Goal: Information Seeking & Learning: Learn about a topic

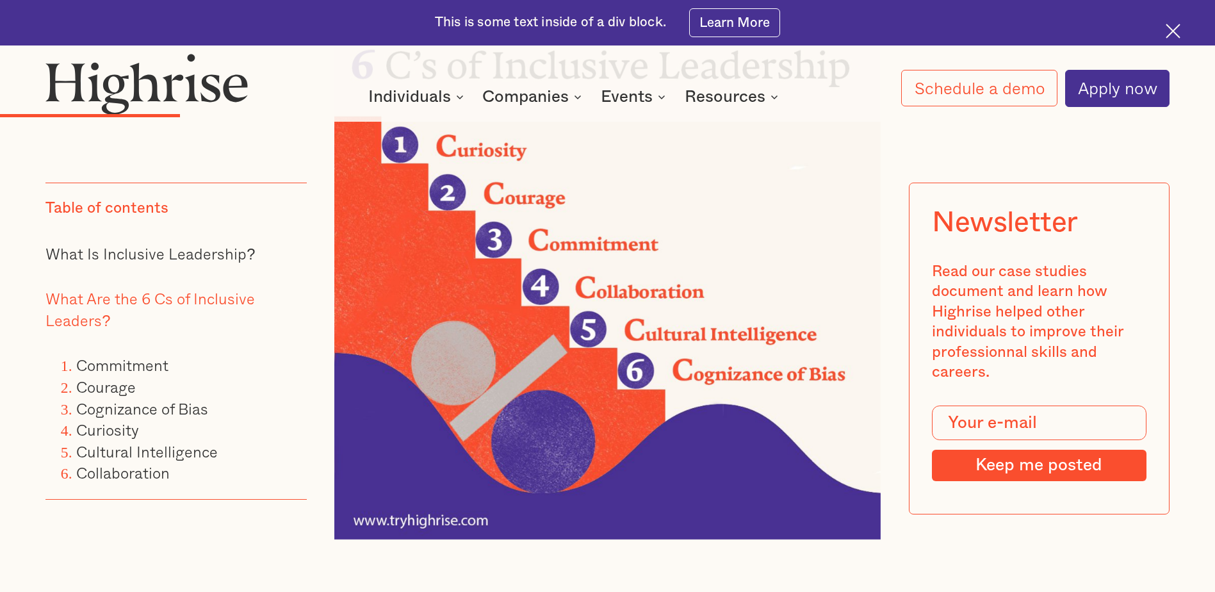
scroll to position [2307, 0]
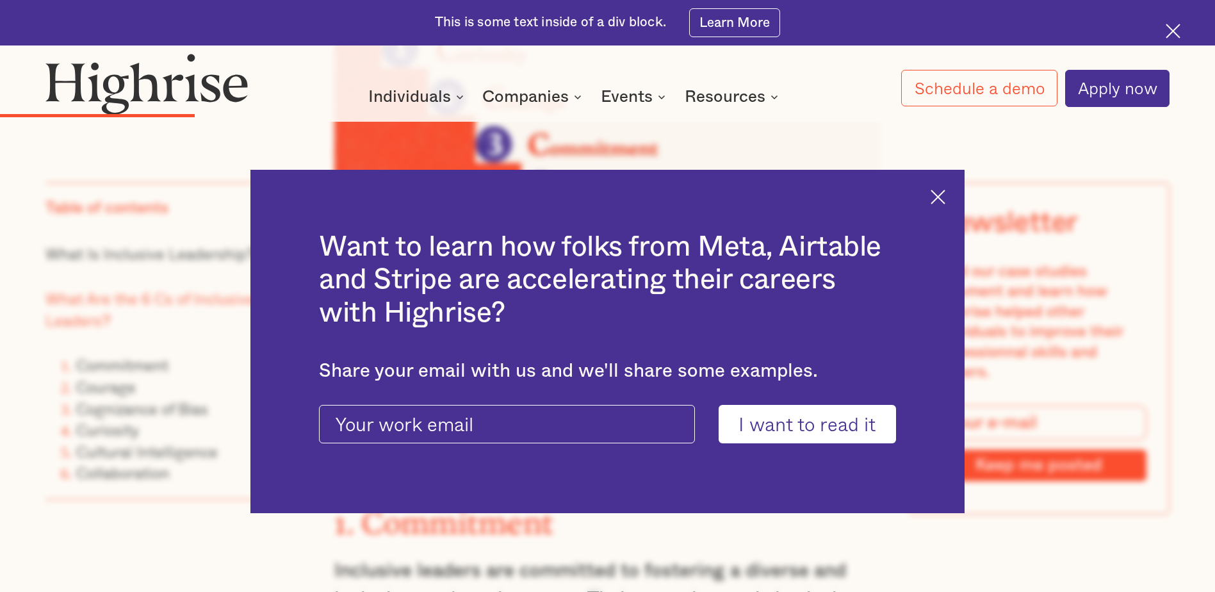
click at [946, 199] on img at bounding box center [938, 197] width 15 height 15
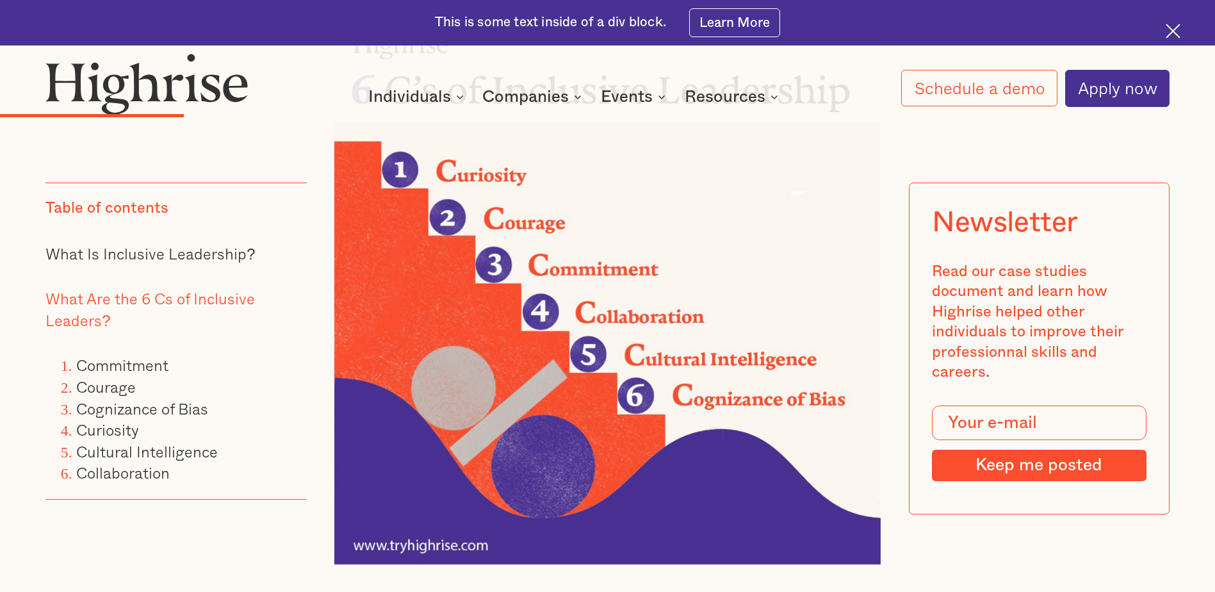
scroll to position [2178, 0]
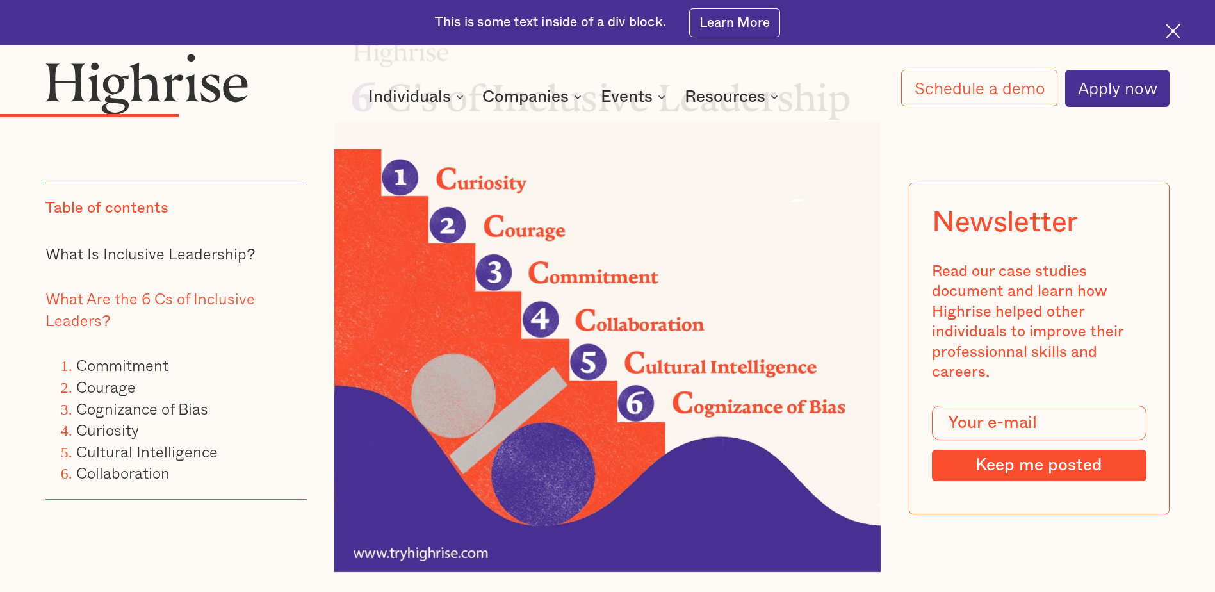
click at [443, 312] on img at bounding box center [607, 299] width 546 height 546
click at [351, 176] on img at bounding box center [607, 299] width 546 height 546
click at [374, 285] on img at bounding box center [607, 299] width 546 height 546
click at [533, 261] on img at bounding box center [607, 299] width 546 height 546
click at [466, 354] on img at bounding box center [607, 299] width 546 height 546
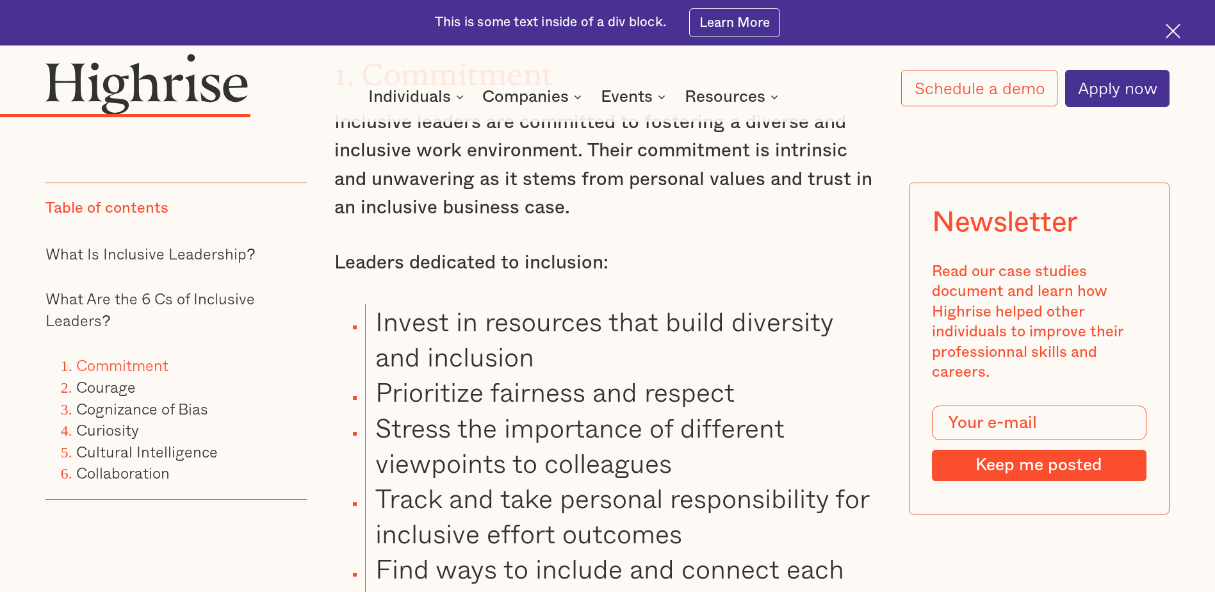
scroll to position [2691, 0]
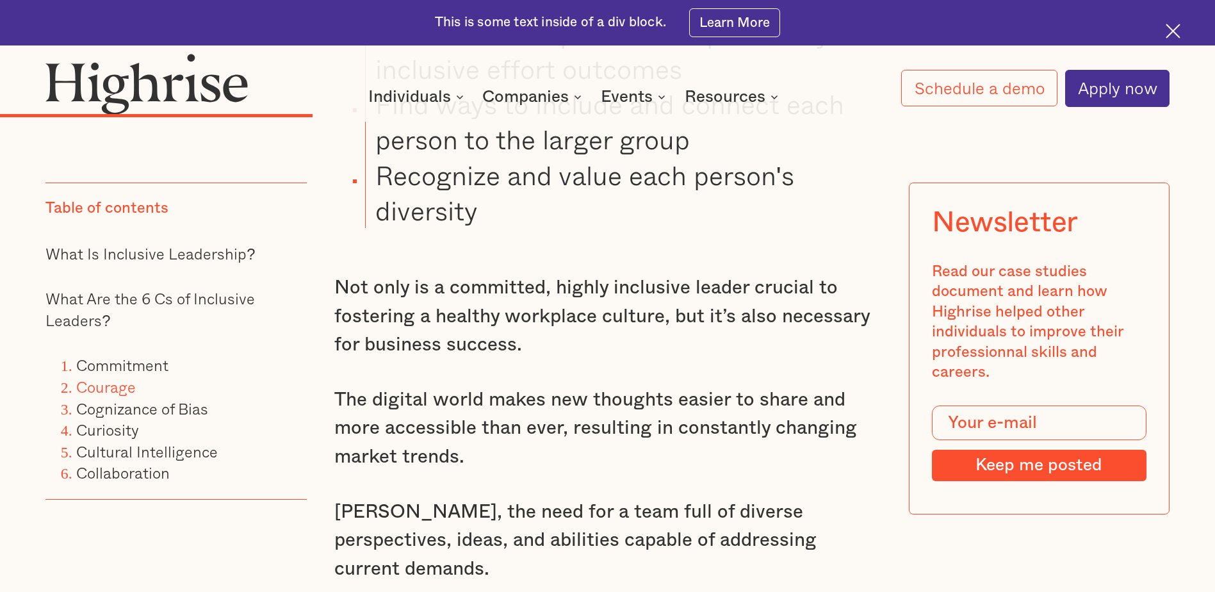
scroll to position [3204, 0]
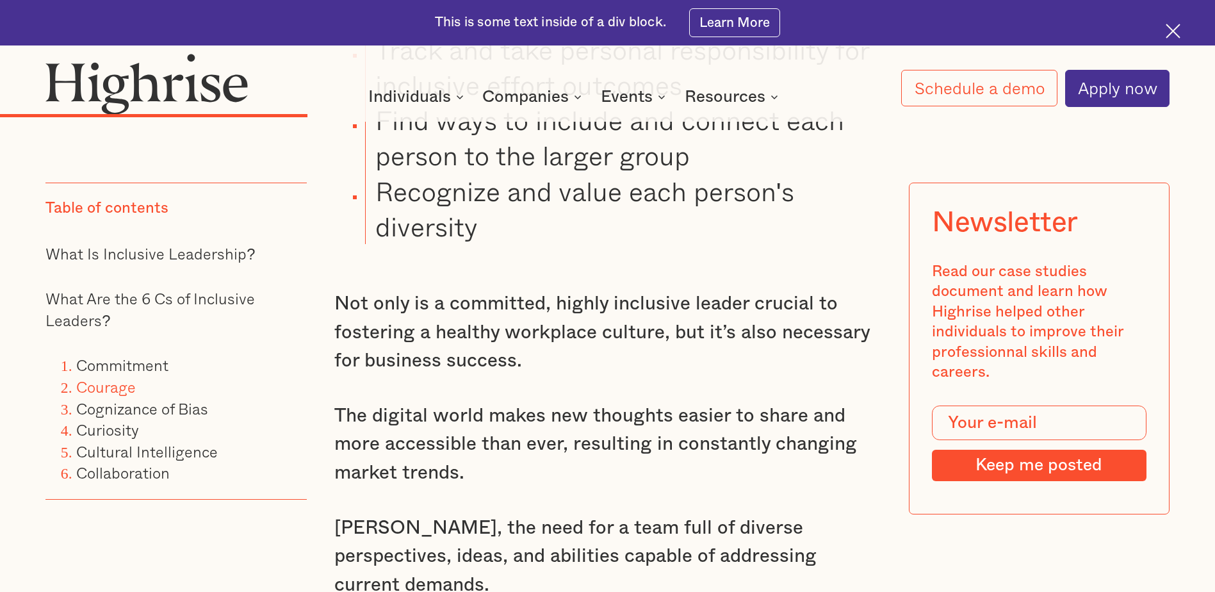
click at [623, 322] on p "Not only is a committed, highly inclusive leader crucial to fostering a healthy…" at bounding box center [607, 332] width 546 height 85
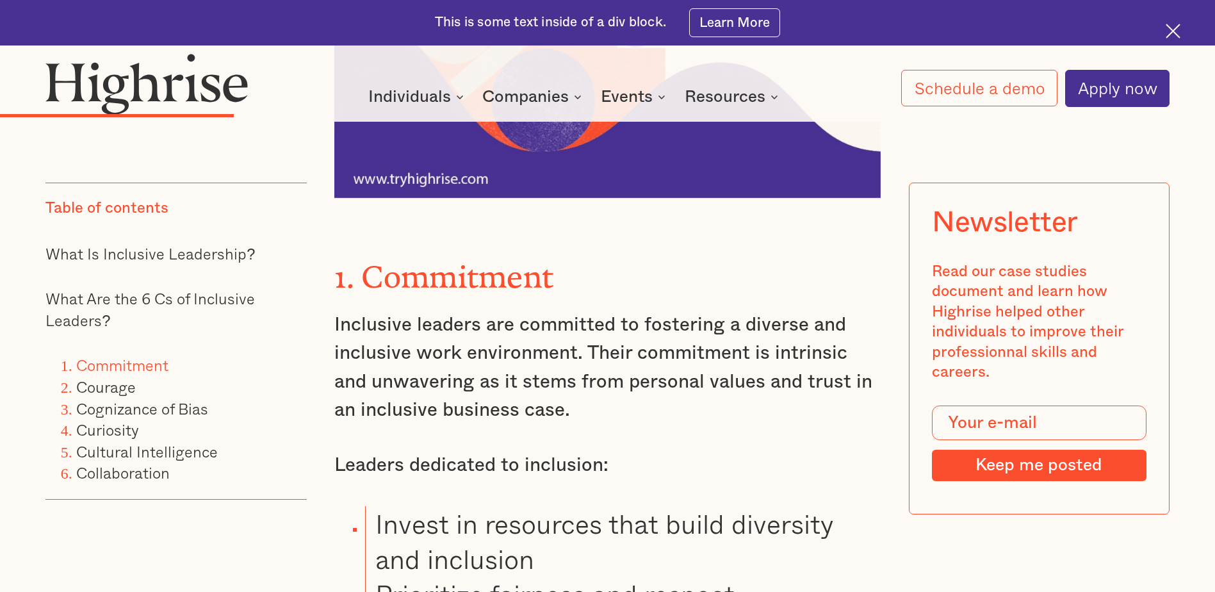
scroll to position [2627, 0]
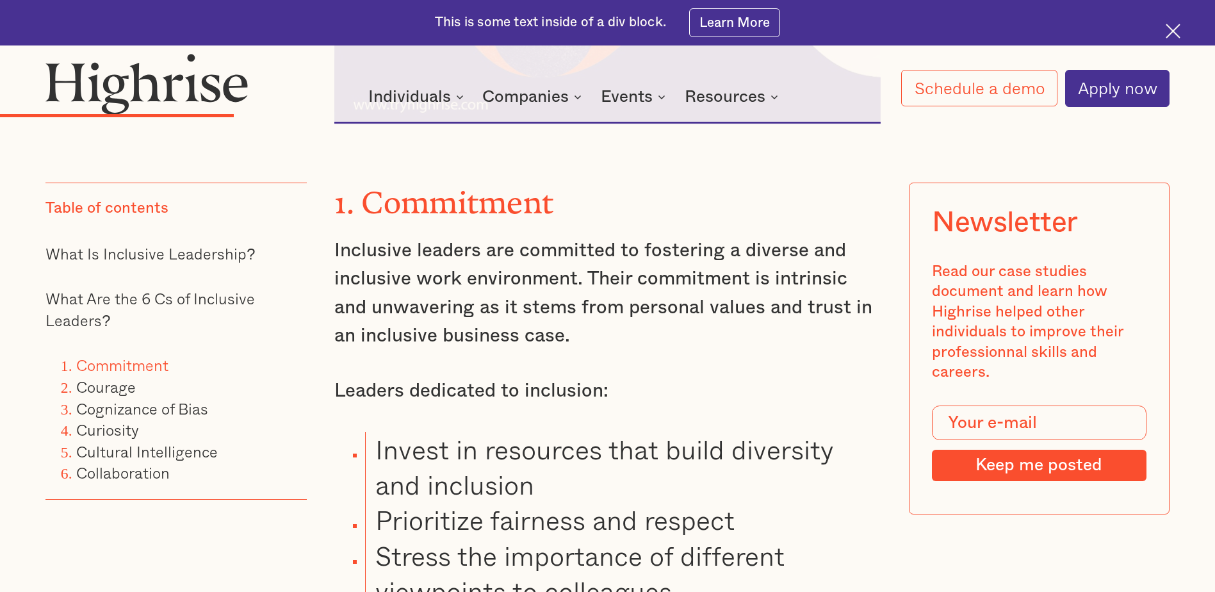
drag, startPoint x: 512, startPoint y: 411, endPoint x: 503, endPoint y: 390, distance: 22.4
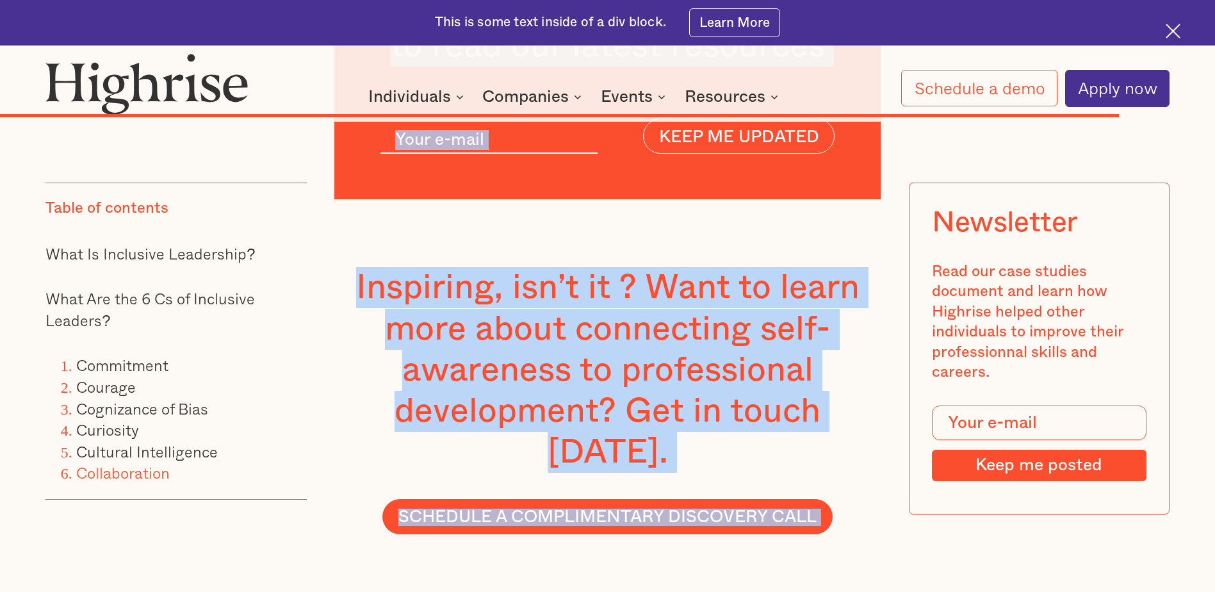
scroll to position [9669, 0]
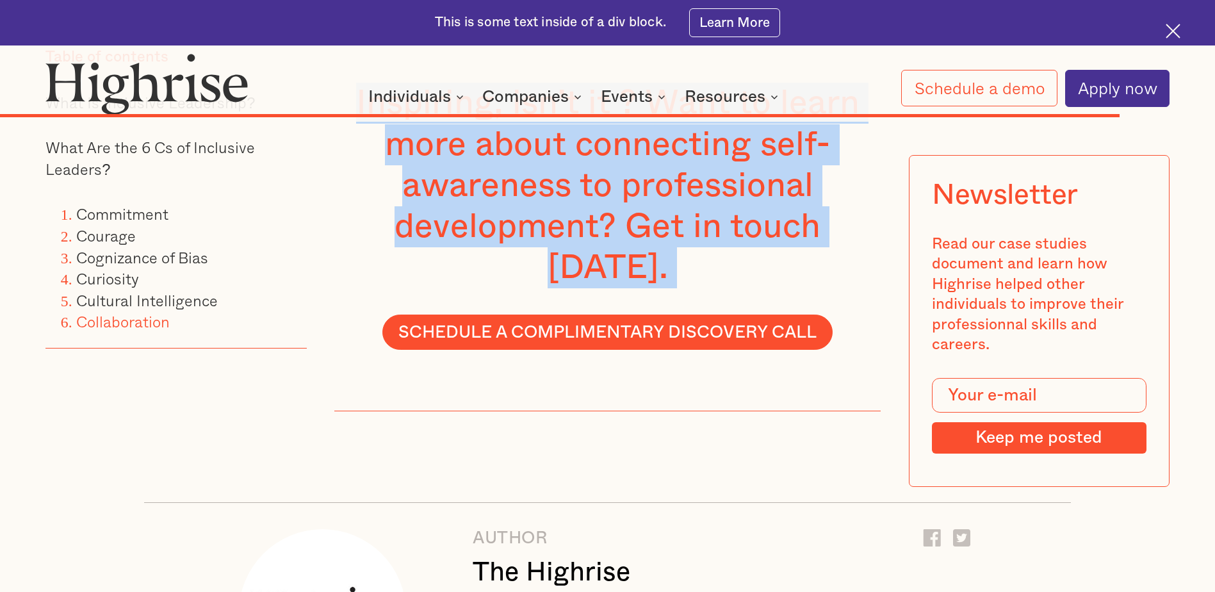
drag, startPoint x: 334, startPoint y: 202, endPoint x: 342, endPoint y: 211, distance: 10.9
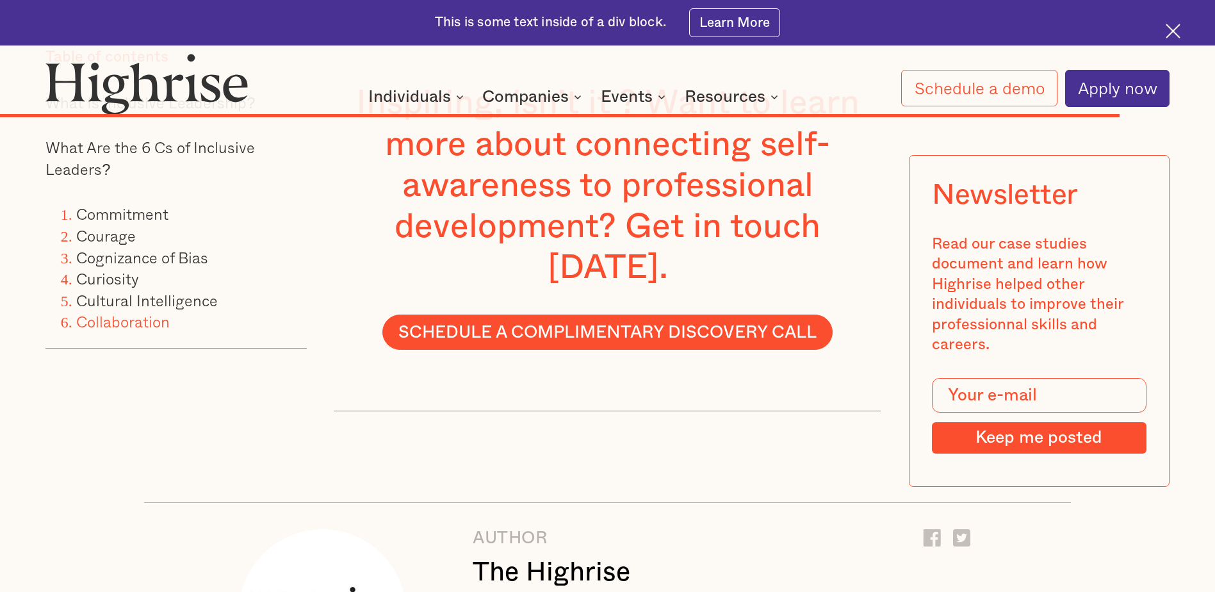
drag, startPoint x: 342, startPoint y: 211, endPoint x: 626, endPoint y: 272, distance: 290.9
click at [655, 240] on div "Inspiring, isn’t it ? Want to learn more about connecting self-awareness to pro…" at bounding box center [607, 212] width 546 height 397
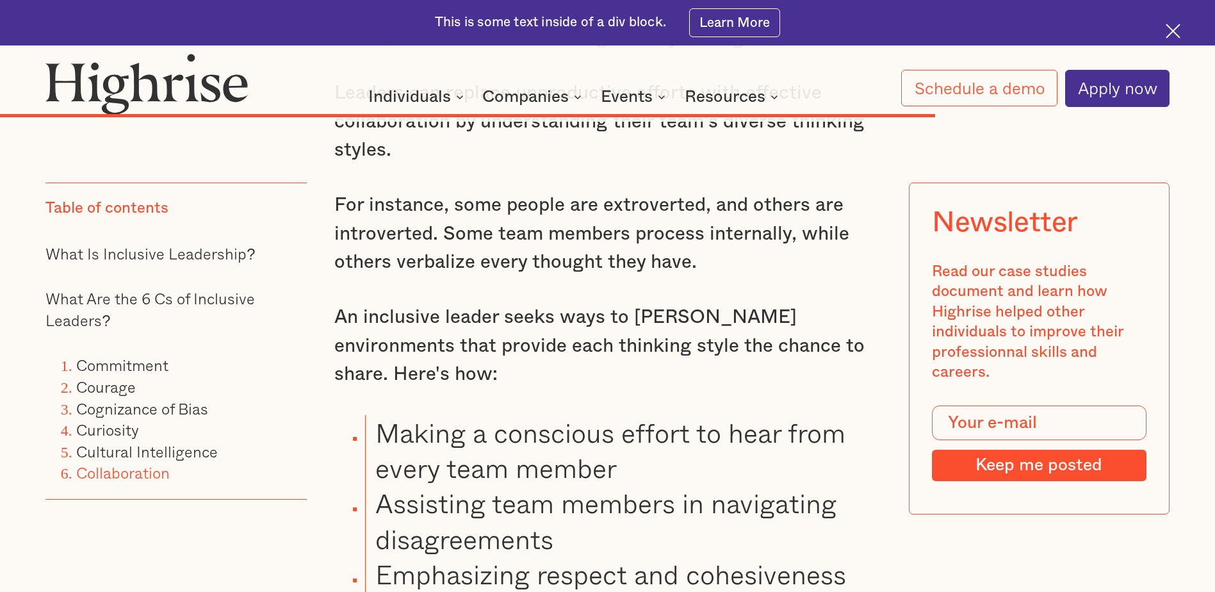
scroll to position [8323, 0]
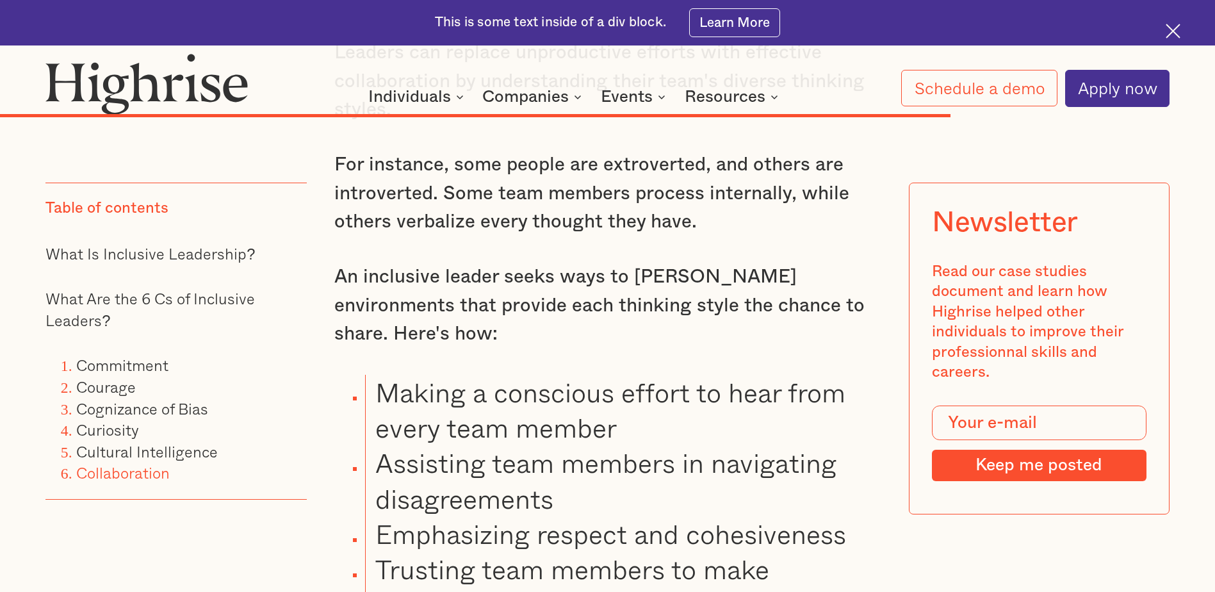
click at [497, 552] on li "Trusting team members to make decisions" at bounding box center [623, 587] width 516 height 70
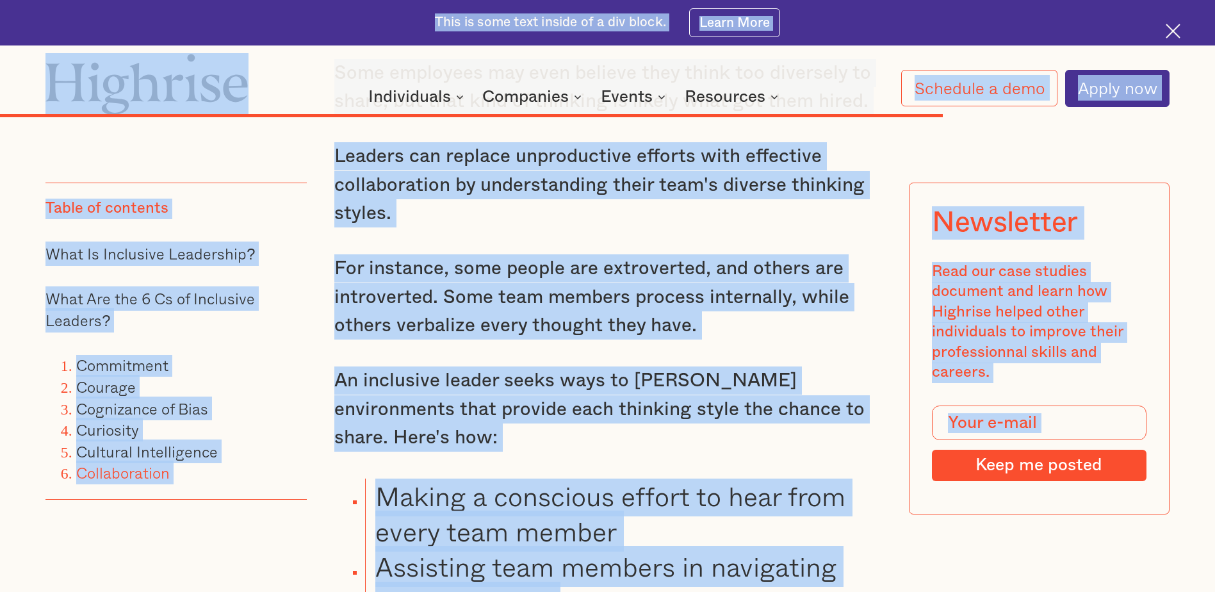
scroll to position [8187, 0]
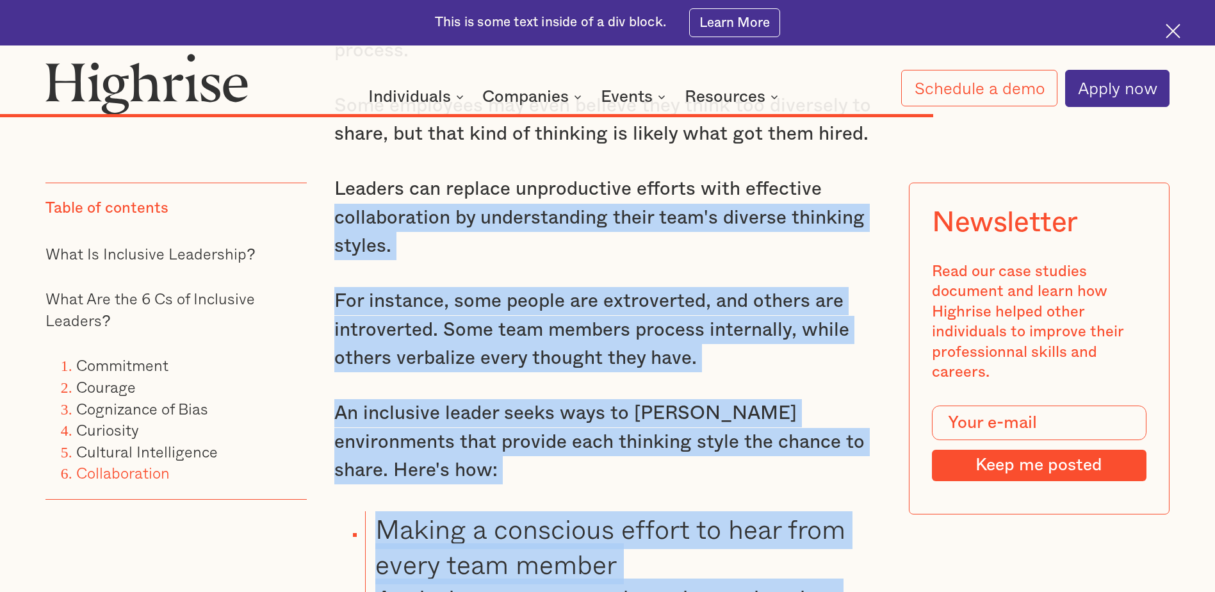
drag, startPoint x: 488, startPoint y: 486, endPoint x: 336, endPoint y: 139, distance: 378.8
drag, startPoint x: 336, startPoint y: 139, endPoint x: 356, endPoint y: 142, distance: 20.1
copy div "collaboration by understanding their team's diverse thinking styles. For instan…"
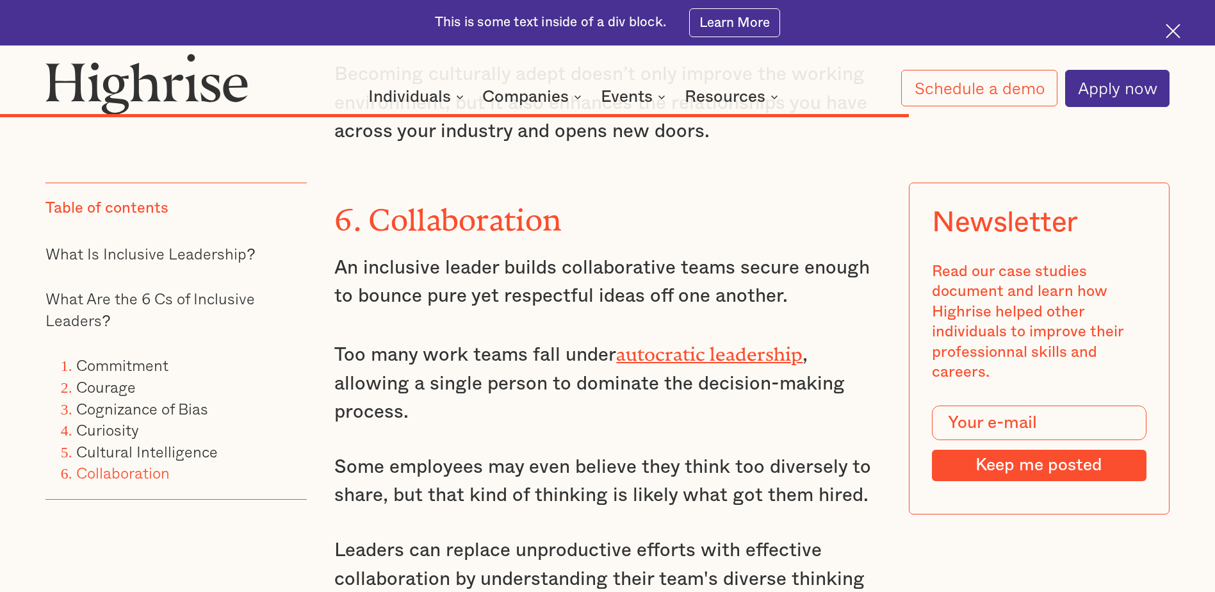
scroll to position [7610, 0]
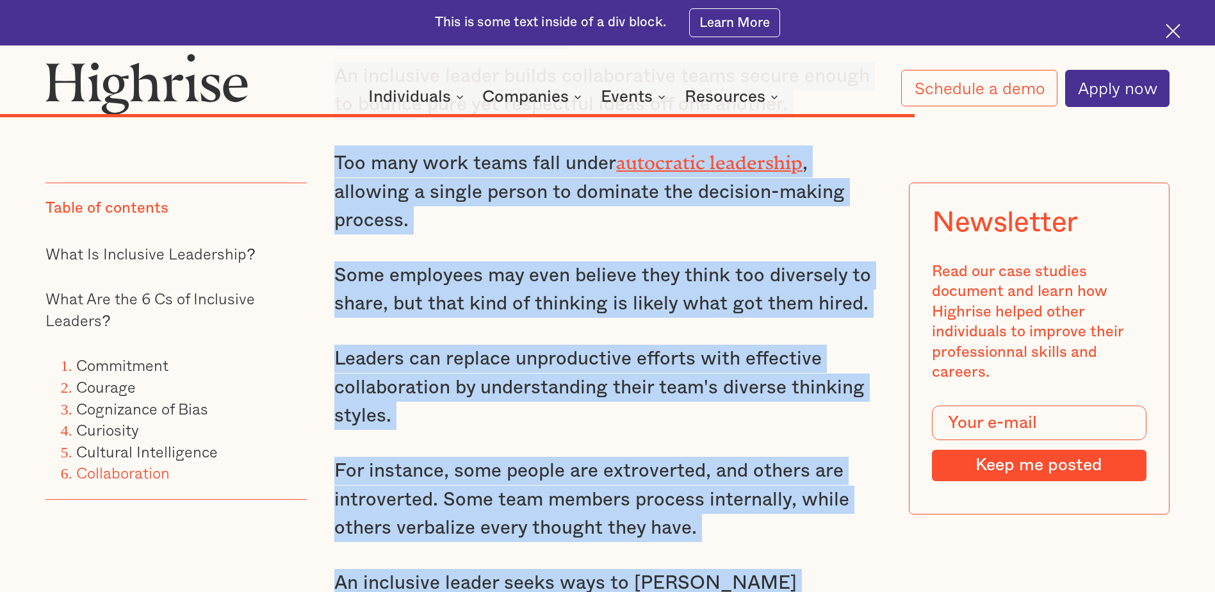
scroll to position [8048, 0]
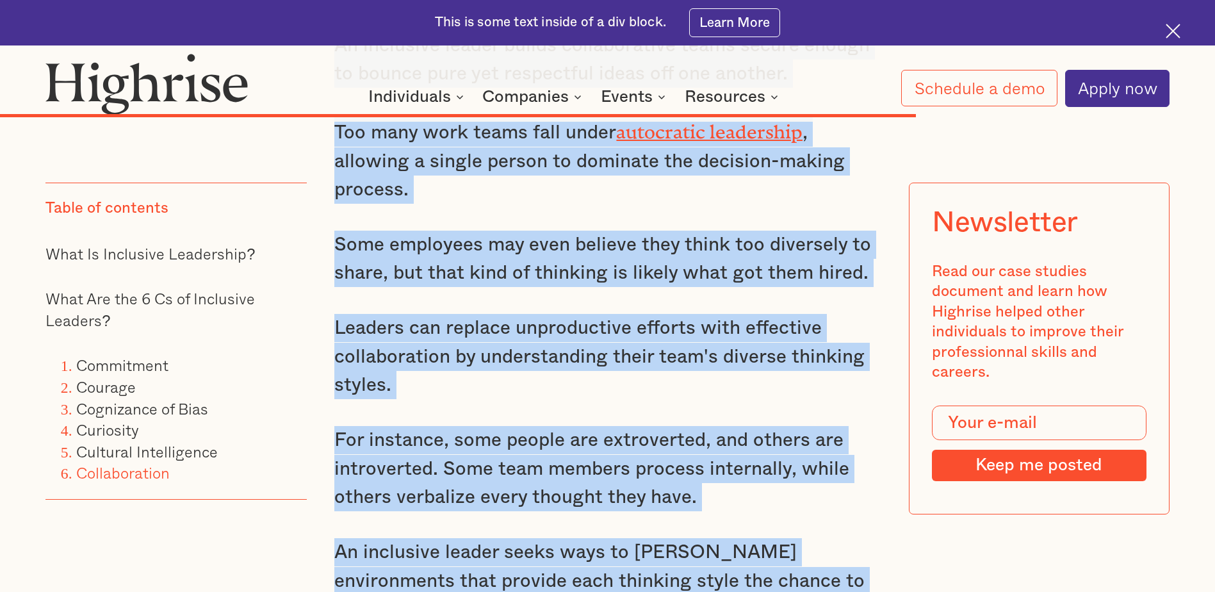
drag, startPoint x: 333, startPoint y: 343, endPoint x: 870, endPoint y: 477, distance: 554.0
click at [870, 477] on div "5. Cultural Intelligence Culturally intelligent leaders don’t view their own cu…" at bounding box center [607, 124] width 546 height 2376
copy div "6. Collaboration An inclusive leader builds collaborative teams secure enough t…"
click at [457, 308] on div "5. Cultural Intelligence Culturally intelligent leaders don’t view their own cu…" at bounding box center [607, 124] width 546 height 2376
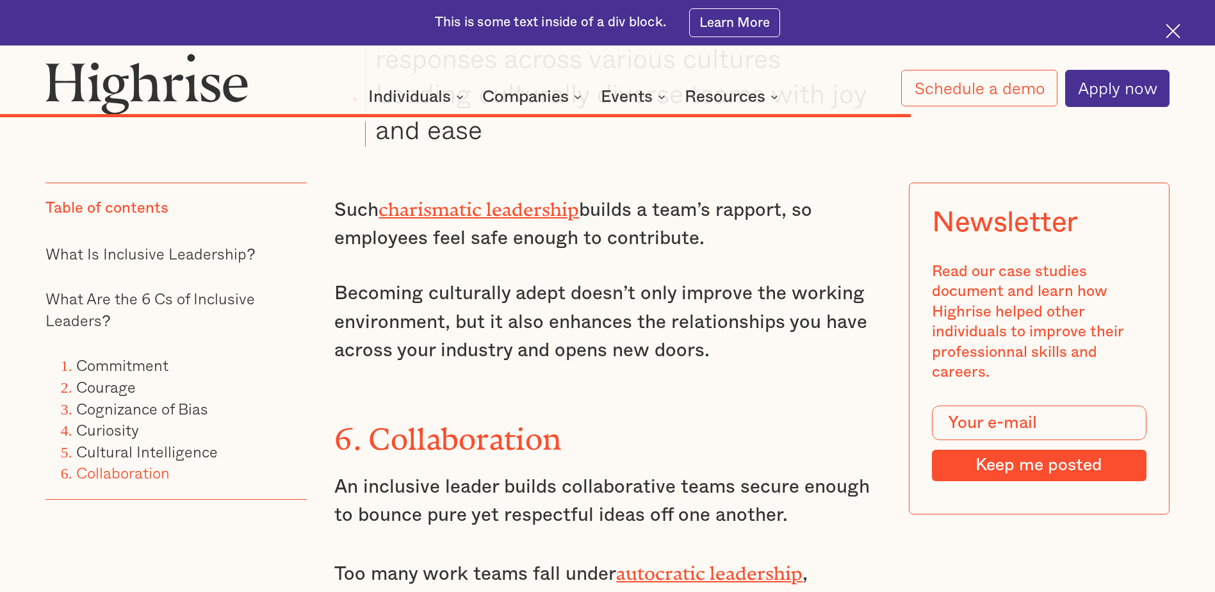
scroll to position [7599, 0]
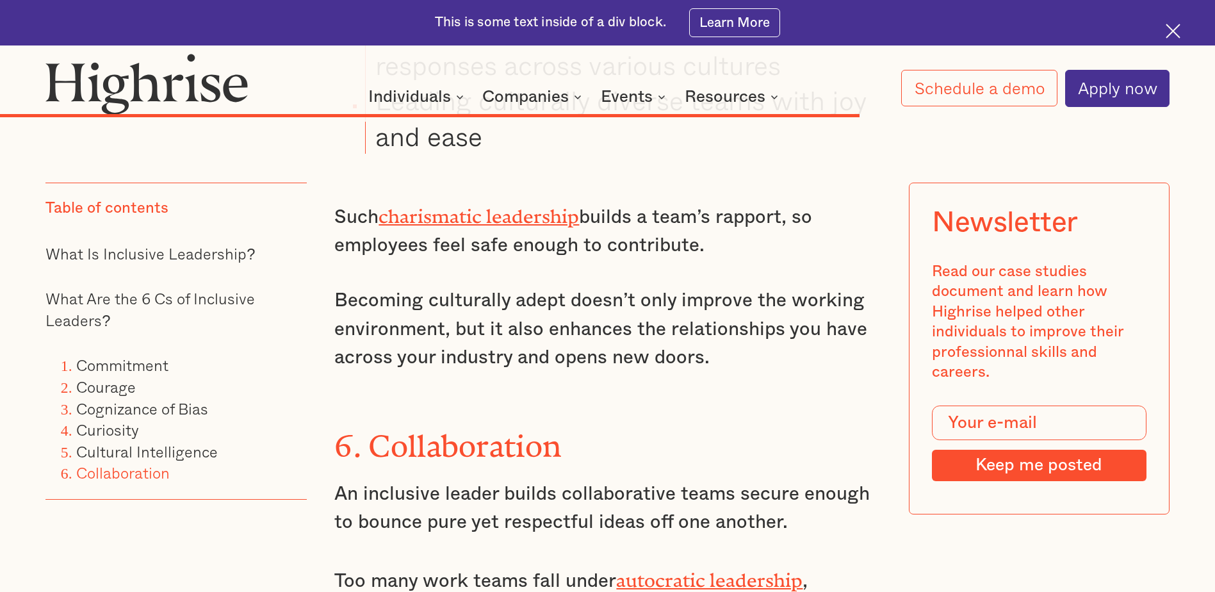
click at [496, 305] on div "5. Cultural Intelligence Culturally intelligent leaders don’t view their own cu…" at bounding box center [607, 573] width 546 height 2376
click at [712, 286] on p "Becoming culturally adept doesn’t only improve the working environment, but it …" at bounding box center [607, 328] width 546 height 85
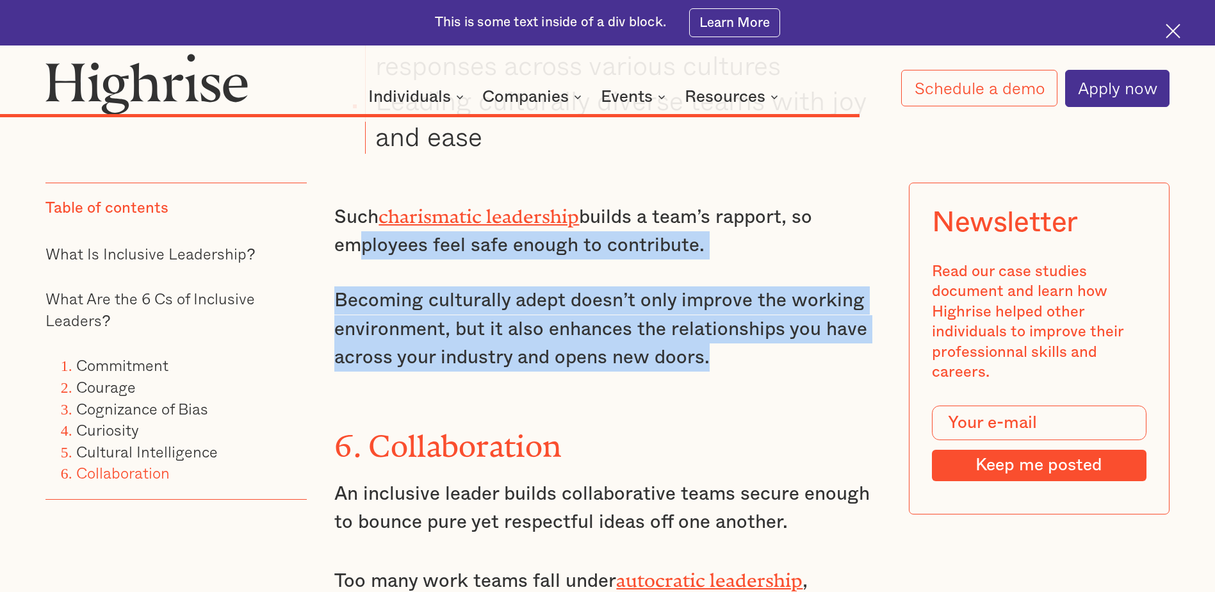
drag, startPoint x: 708, startPoint y: 274, endPoint x: 347, endPoint y: 159, distance: 378.7
click at [347, 159] on div "5. Cultural Intelligence Culturally intelligent leaders don’t view their own cu…" at bounding box center [607, 573] width 546 height 2376
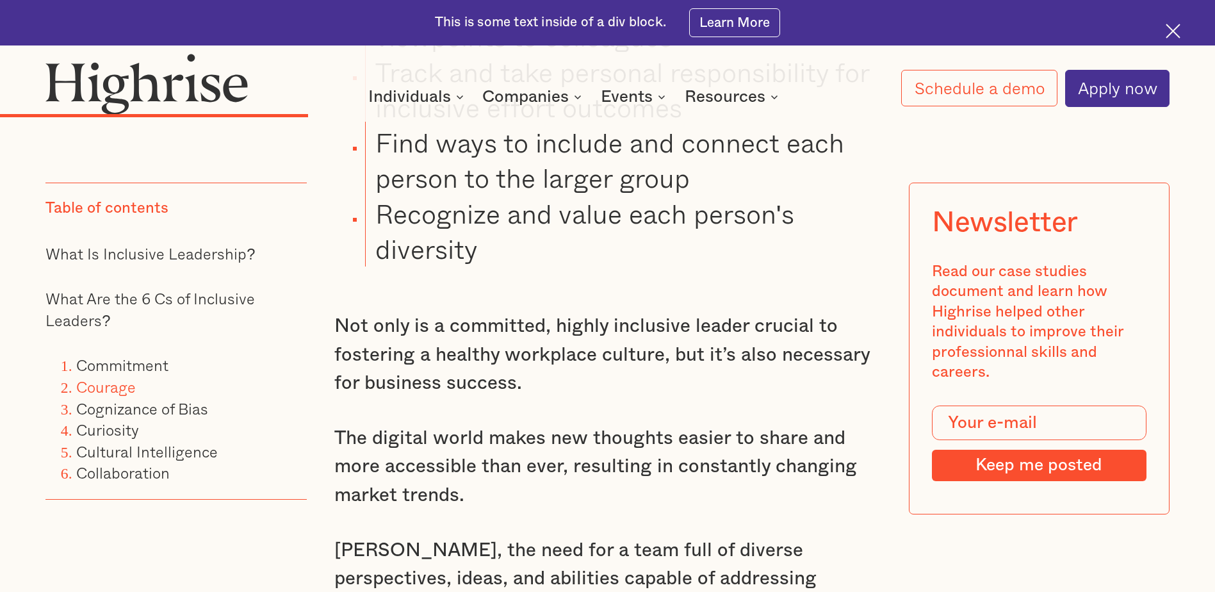
scroll to position [3178, 0]
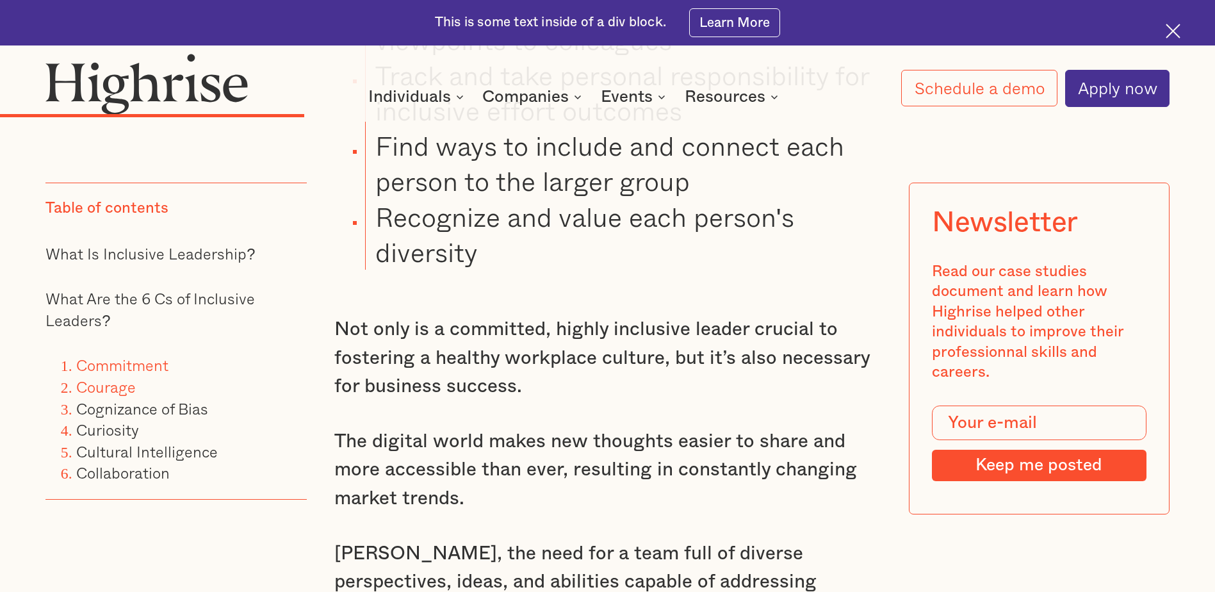
click at [129, 366] on link "Commitment" at bounding box center [122, 365] width 92 height 24
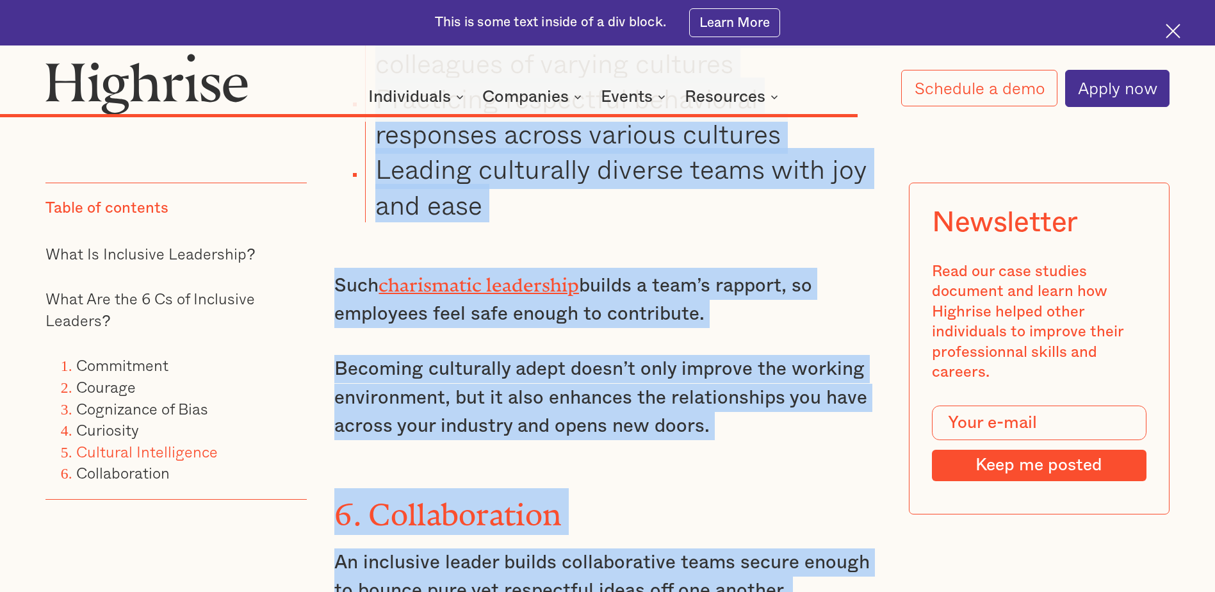
scroll to position [7621, 0]
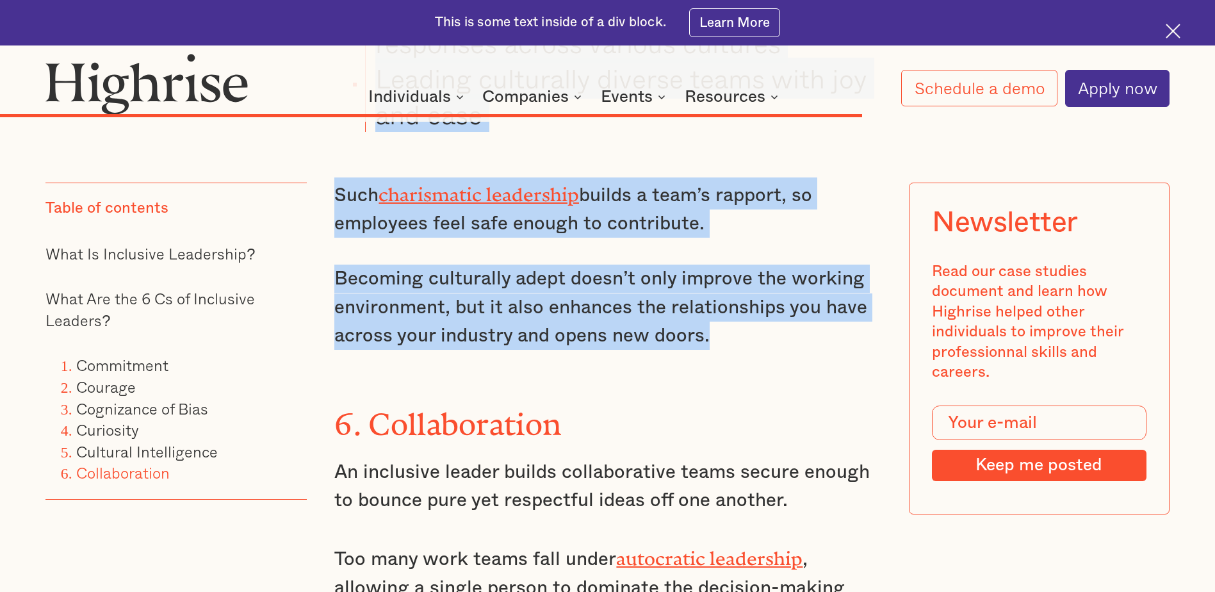
drag, startPoint x: 334, startPoint y: 256, endPoint x: 329, endPoint y: 277, distance: 21.3
copy div "6. Loremipsum Dolorsita consect adi elitseddo ei temporinc u laboree dol magnaa…"
